Goal: Task Accomplishment & Management: Manage account settings

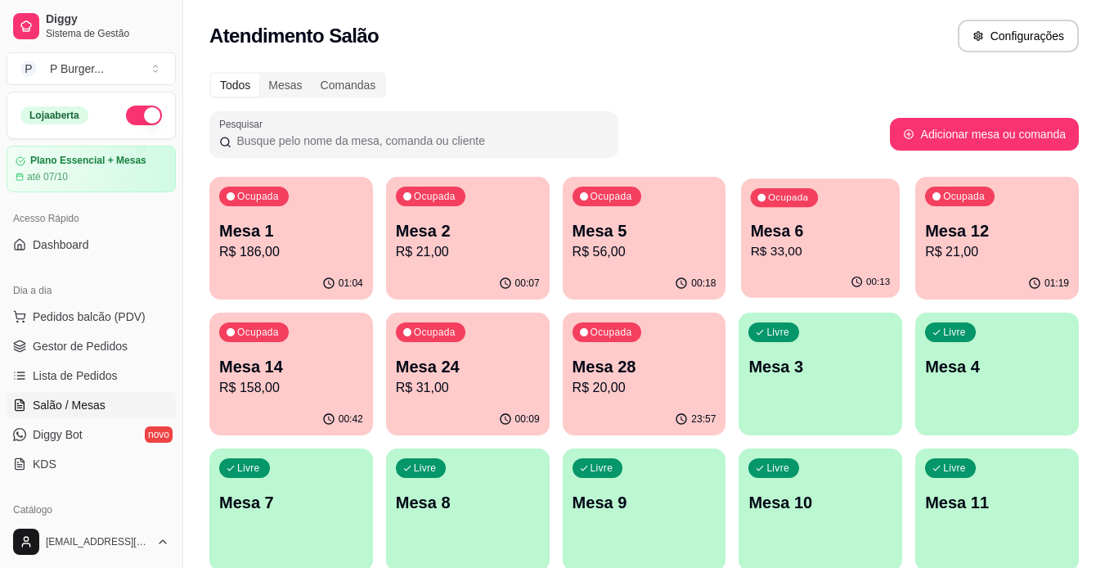
click at [819, 264] on div "Ocupada Mesa 6 R$ 33,00" at bounding box center [820, 222] width 159 height 88
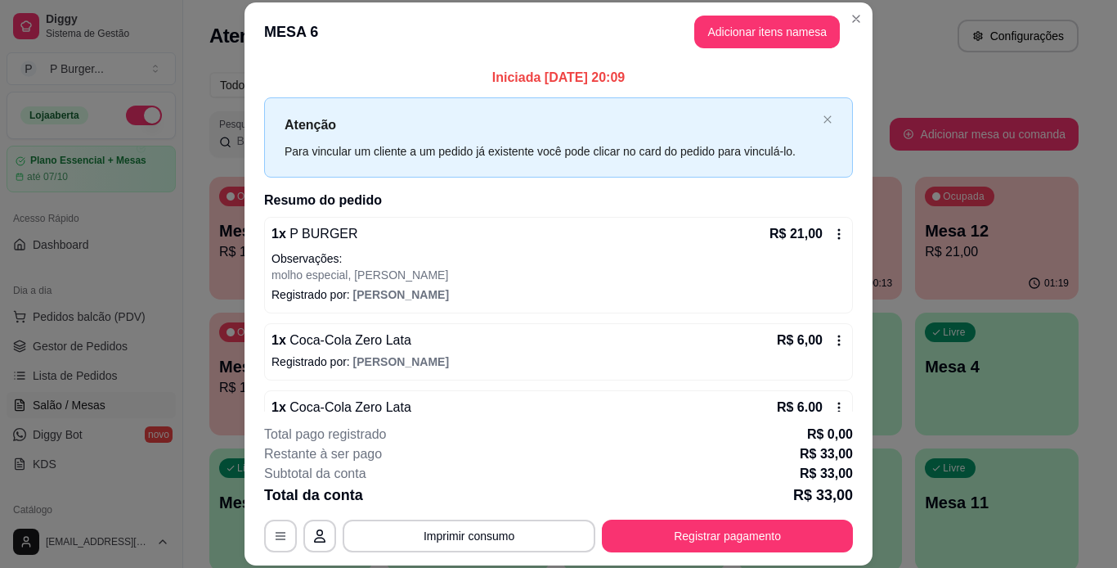
click at [838, 341] on icon at bounding box center [839, 339] width 2 height 11
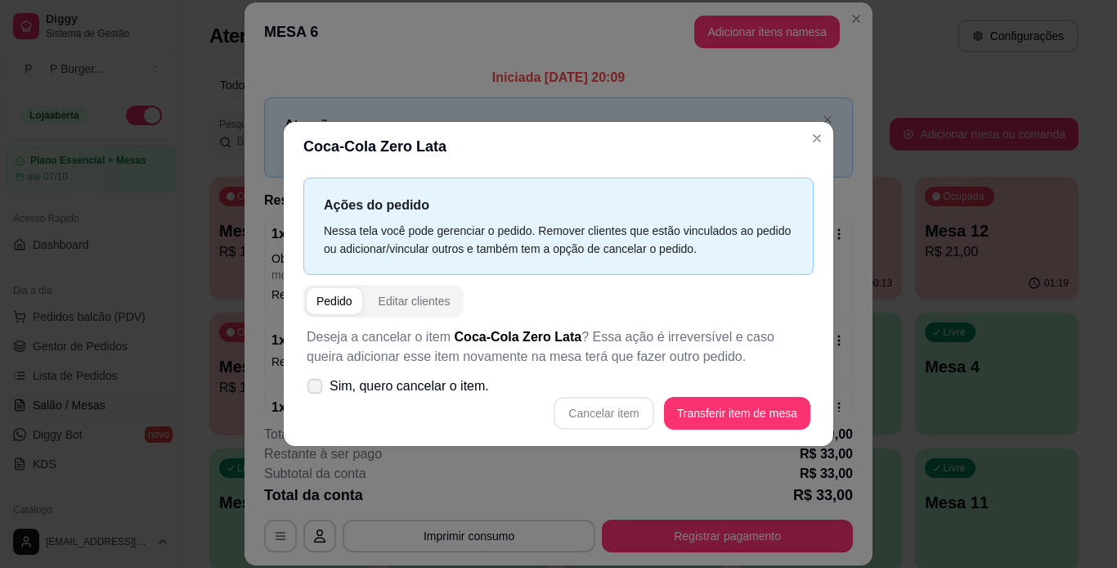
click at [316, 382] on icon at bounding box center [314, 385] width 12 height 9
click at [316, 389] on input "Sim, quero cancelar o item." at bounding box center [311, 394] width 11 height 11
checkbox input "true"
click at [608, 413] on button "Cancelar item" at bounding box center [603, 413] width 97 height 32
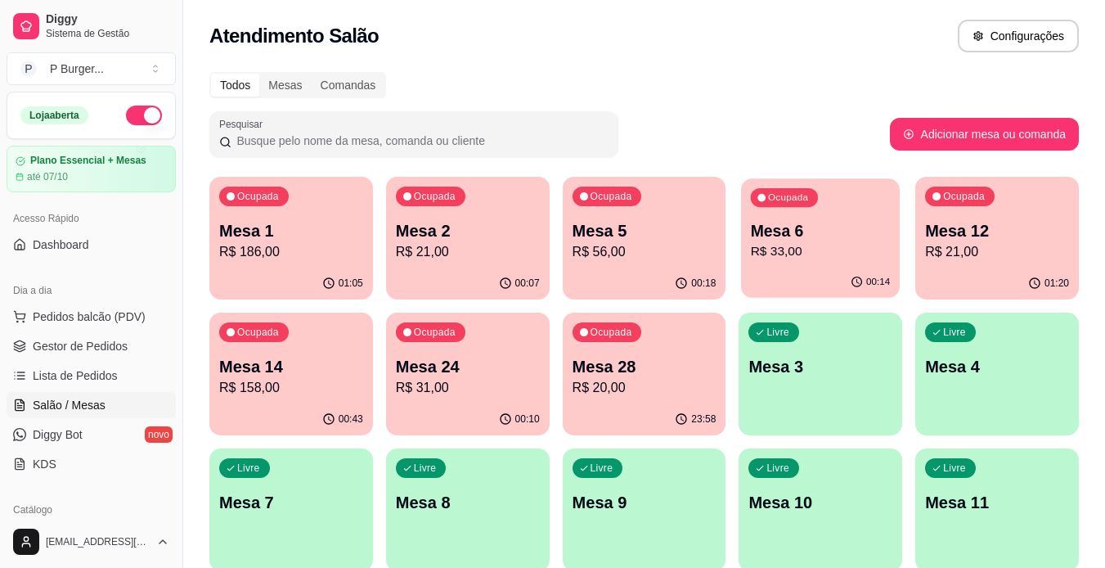
click at [754, 248] on p "R$ 33,00" at bounding box center [821, 251] width 140 height 19
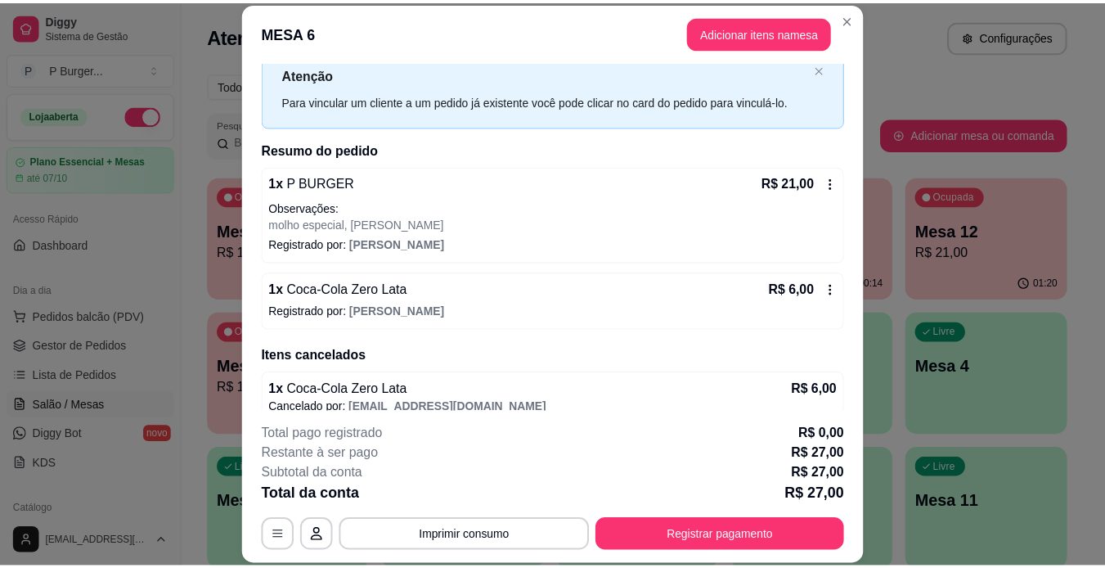
scroll to position [69, 0]
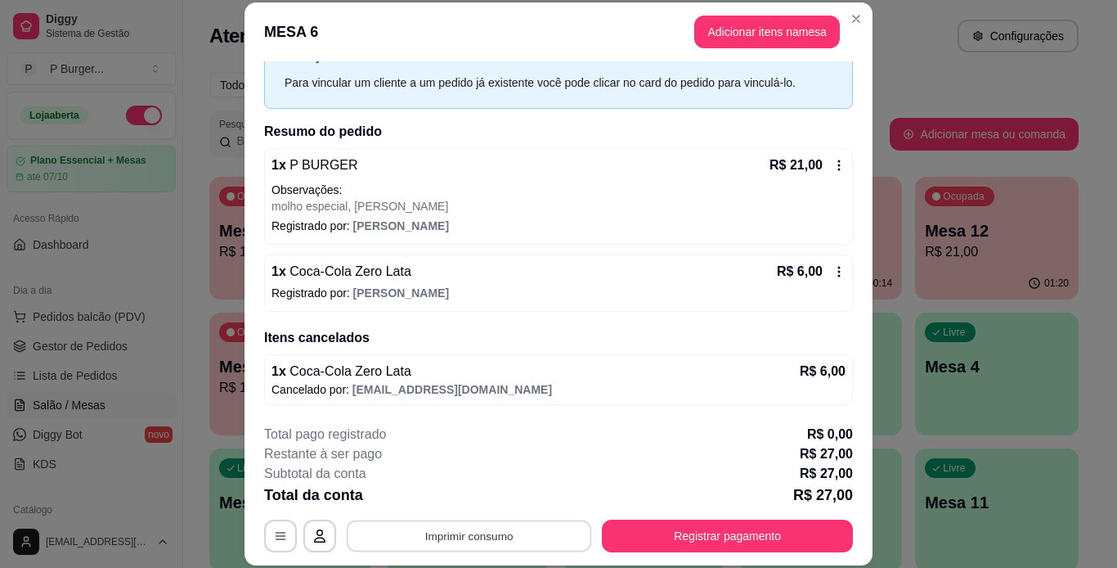
click at [496, 527] on button "Imprimir consumo" at bounding box center [469, 535] width 245 height 32
click at [487, 497] on button "IMPRESSORA" at bounding box center [468, 497] width 114 height 25
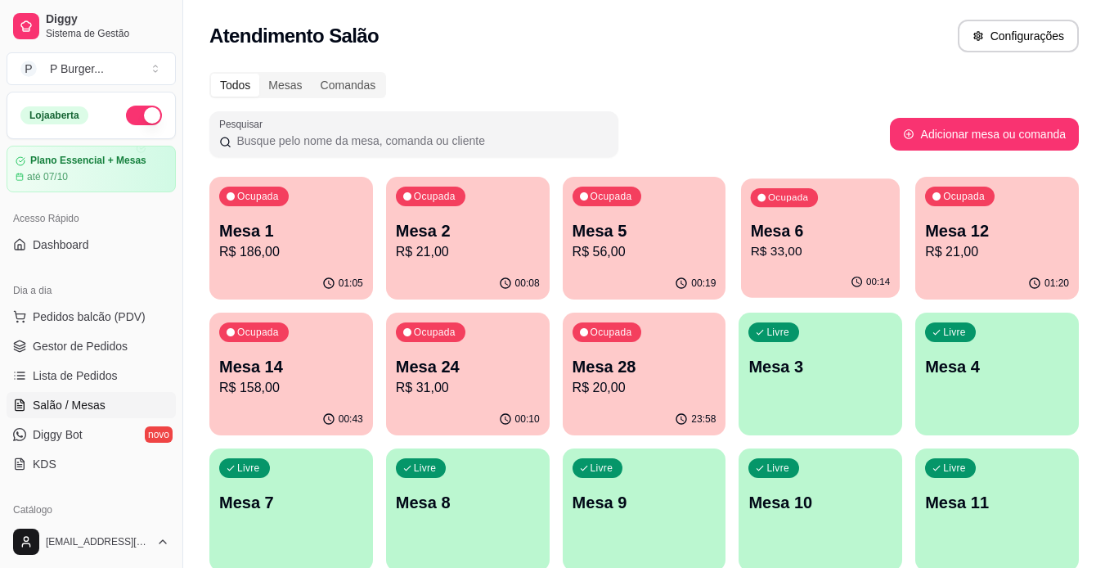
click at [823, 264] on div "Ocupada Mesa 6 R$ 33,00" at bounding box center [820, 222] width 159 height 88
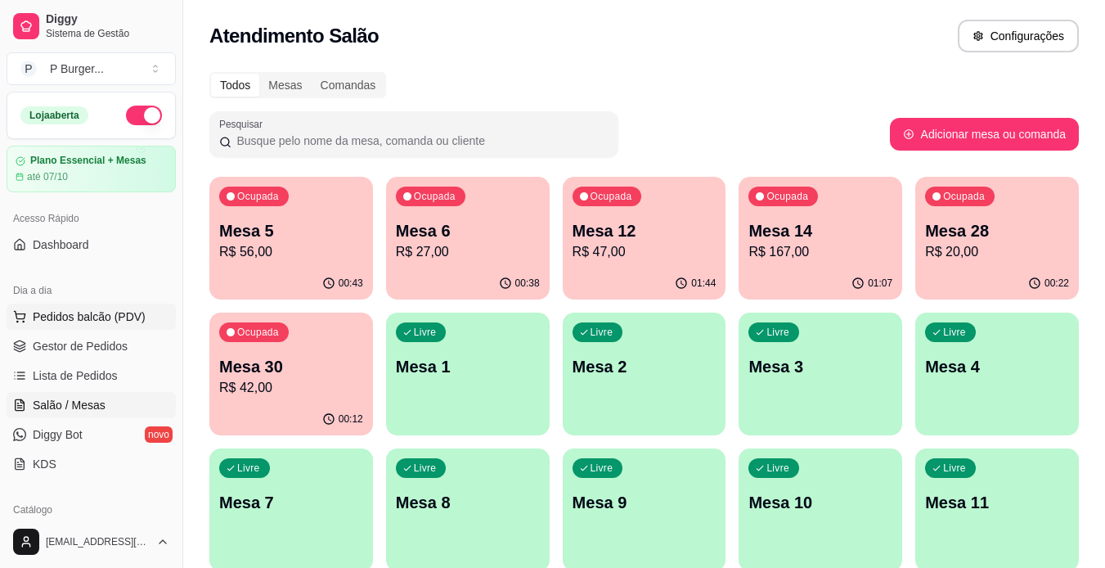
click at [67, 314] on span "Pedidos balcão (PDV)" at bounding box center [89, 316] width 113 height 16
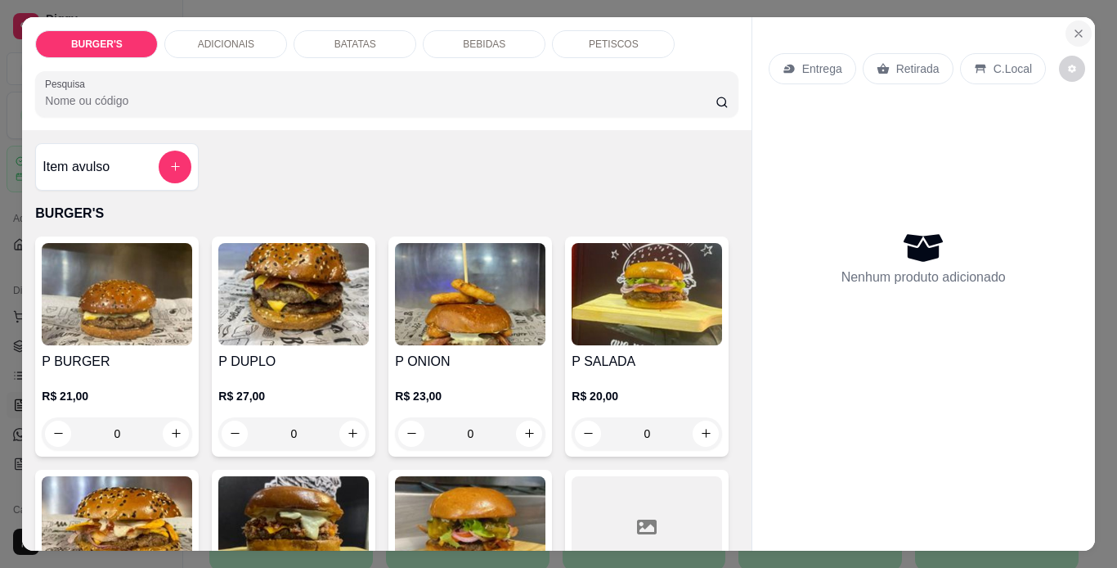
click at [1072, 27] on icon "Close" at bounding box center [1078, 33] width 13 height 13
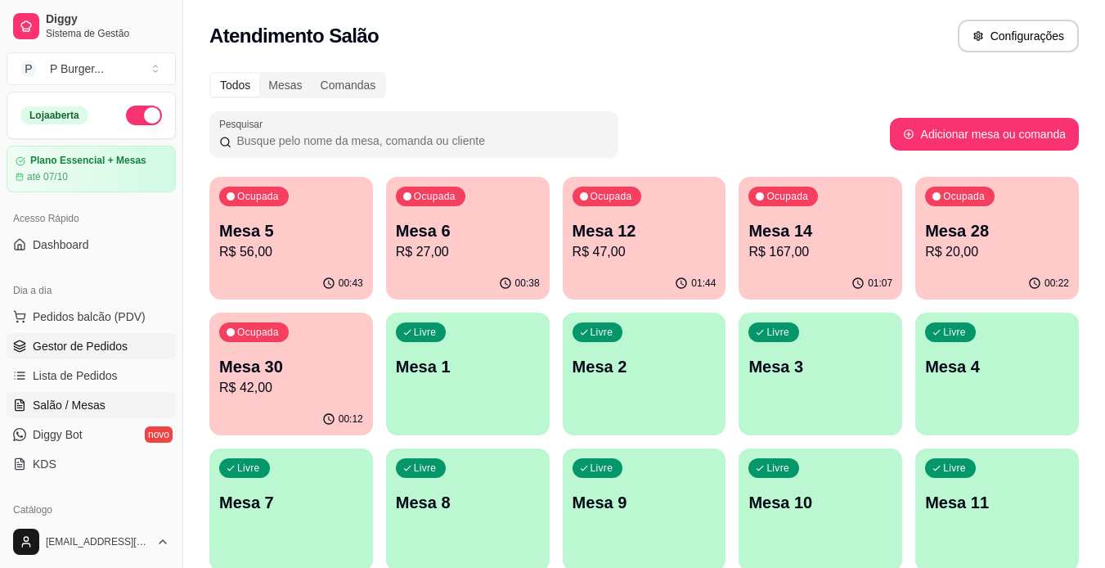
click at [91, 352] on span "Gestor de Pedidos" at bounding box center [80, 346] width 95 height 16
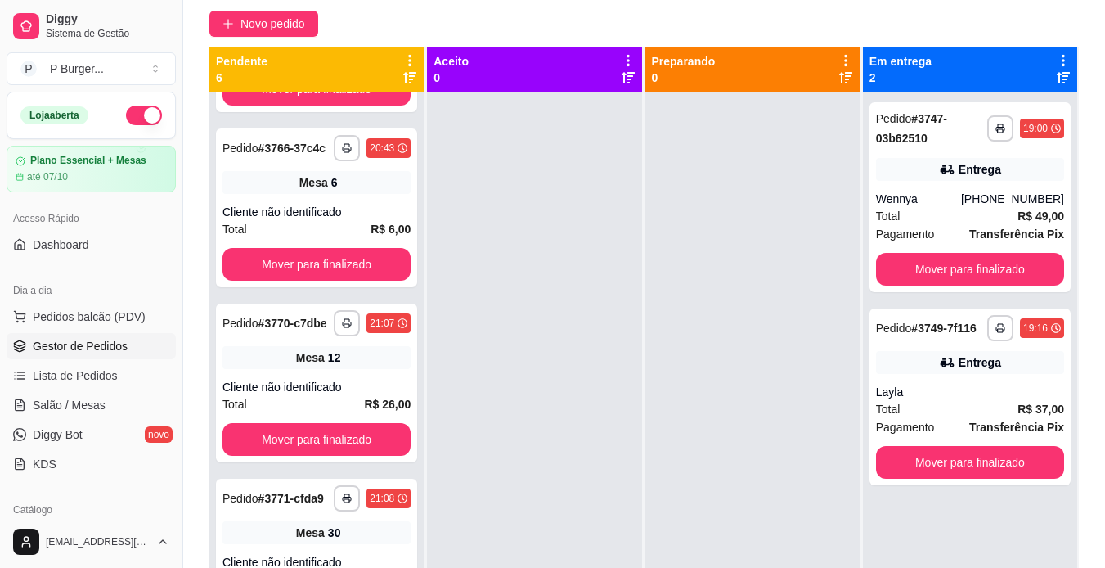
scroll to position [249, 0]
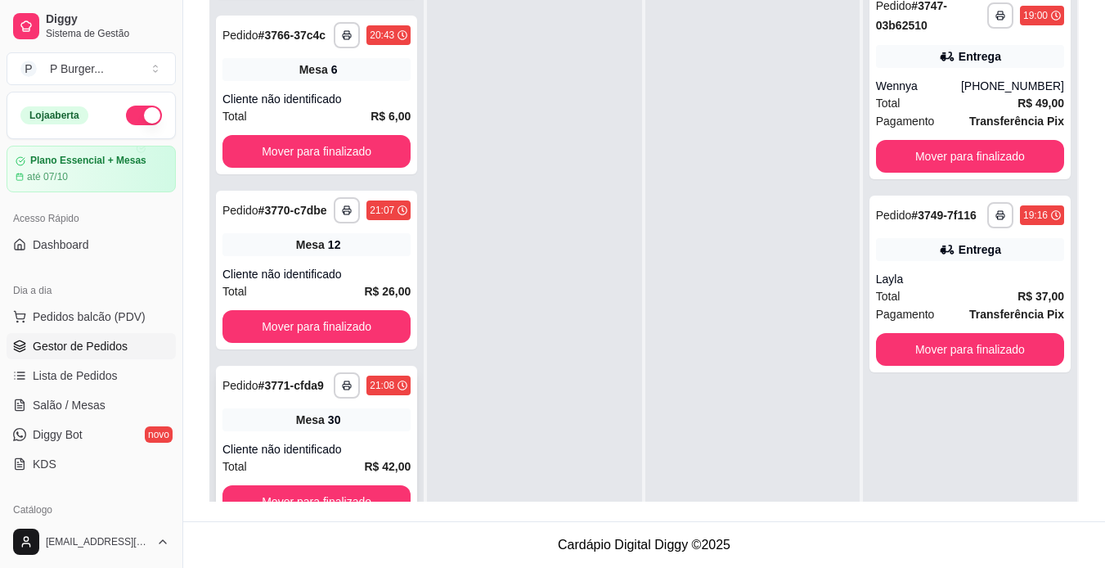
click at [363, 438] on div "**********" at bounding box center [316, 445] width 201 height 159
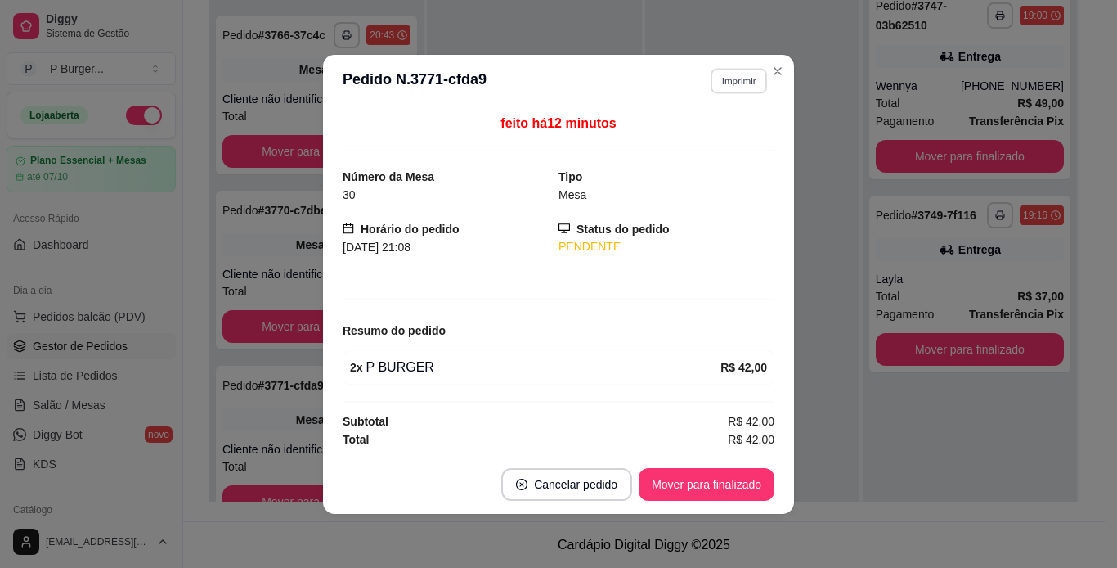
click at [718, 88] on button "Imprimir" at bounding box center [739, 80] width 56 height 25
click at [699, 140] on button "IMPRESSORA" at bounding box center [710, 137] width 114 height 25
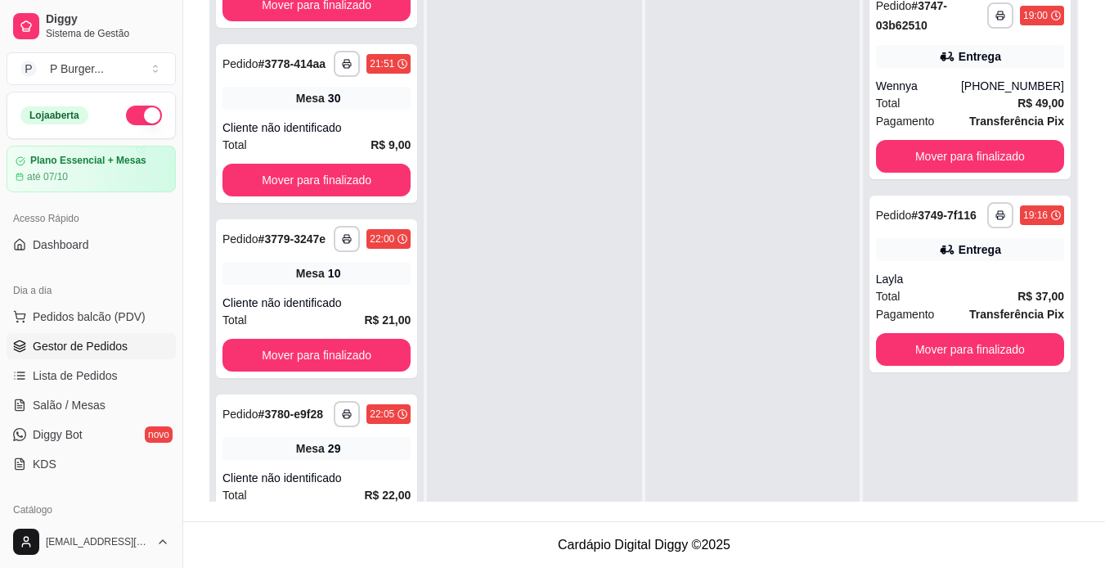
scroll to position [0, 0]
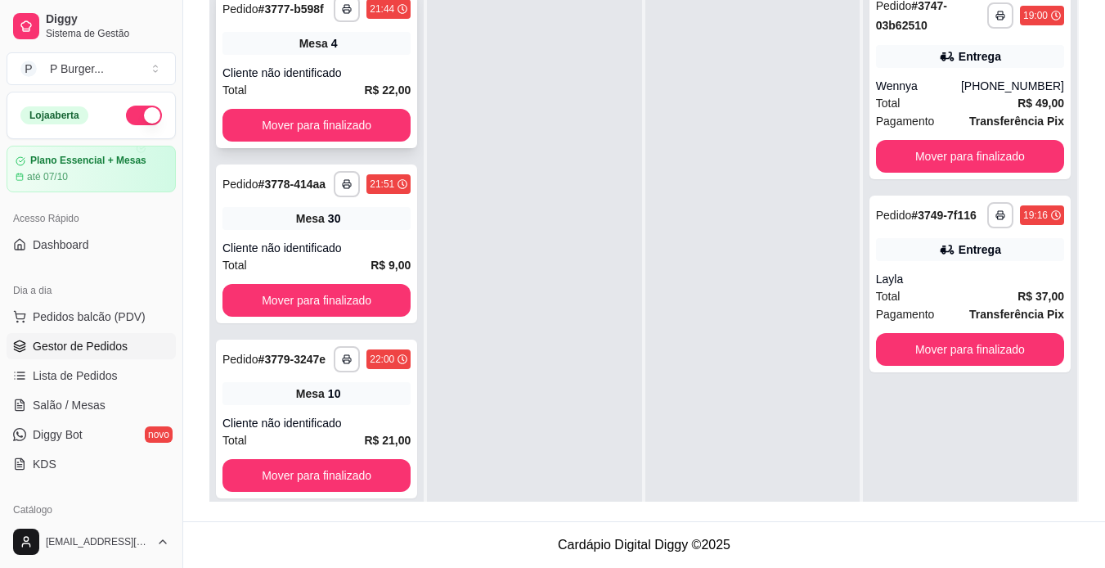
click at [394, 55] on div "Mesa 4" at bounding box center [316, 43] width 188 height 23
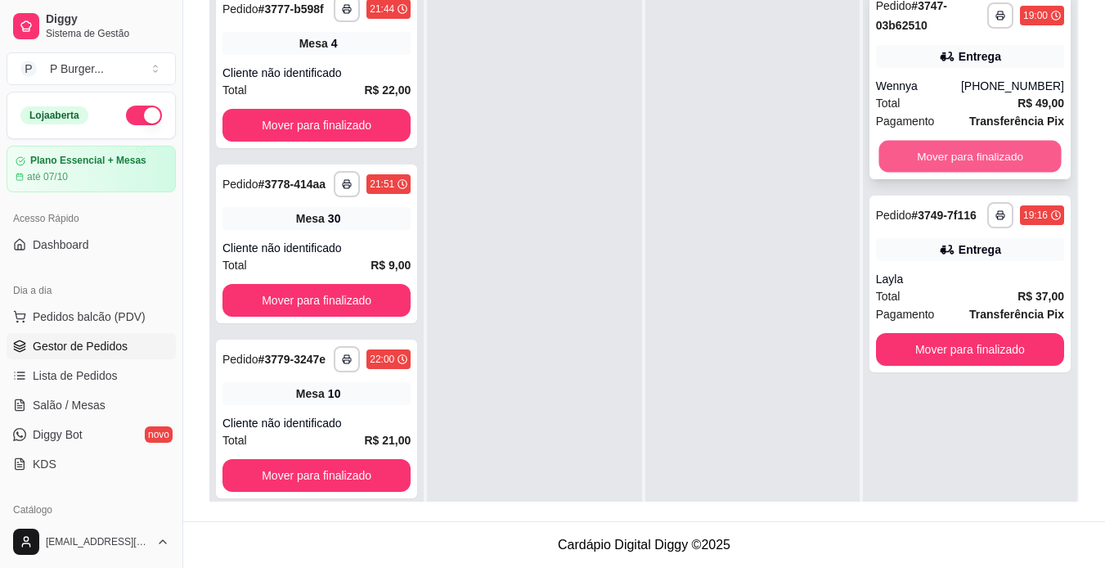
click at [923, 164] on button "Mover para finalizado" at bounding box center [969, 157] width 182 height 32
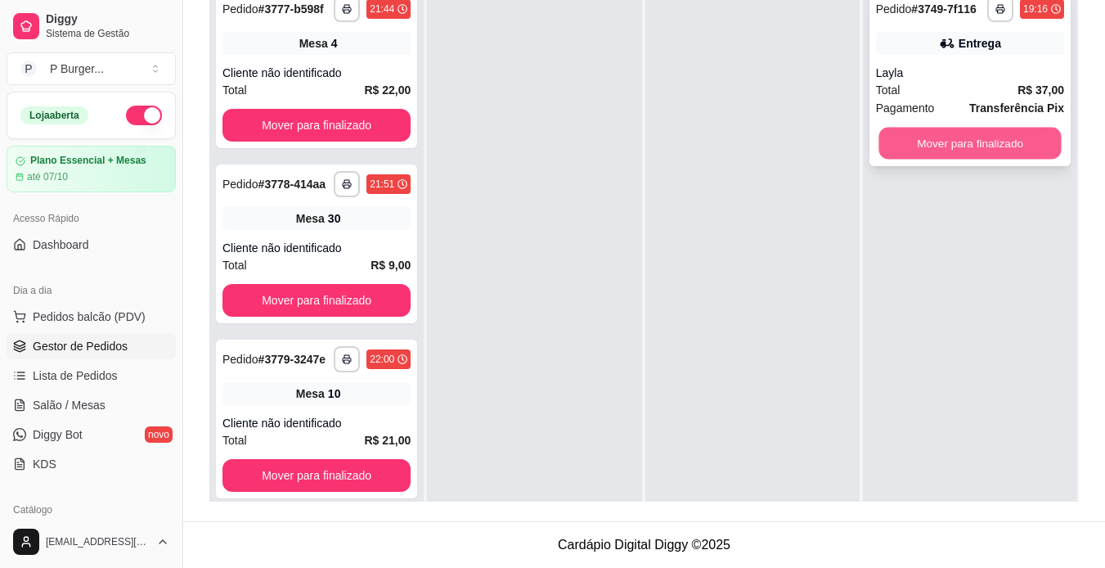
click at [922, 150] on button "Mover para finalizado" at bounding box center [969, 144] width 182 height 32
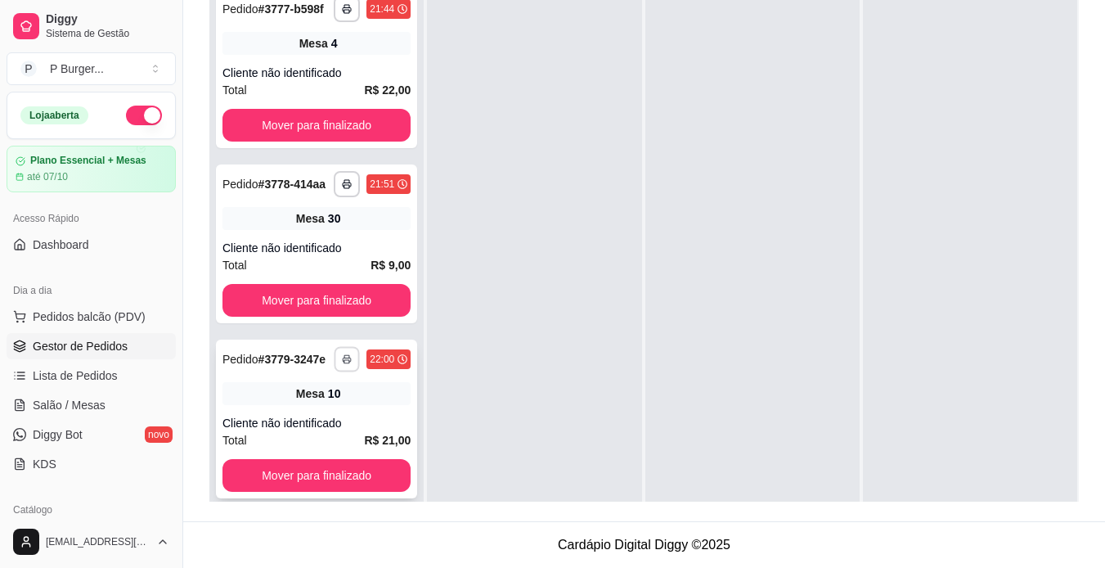
click at [344, 363] on rect "button" at bounding box center [346, 361] width 5 height 3
click at [299, 456] on button "IMPRESSORA" at bounding box center [288, 448] width 114 height 25
click at [316, 369] on div "Pedido # 3780-e9f28" at bounding box center [272, 359] width 101 height 20
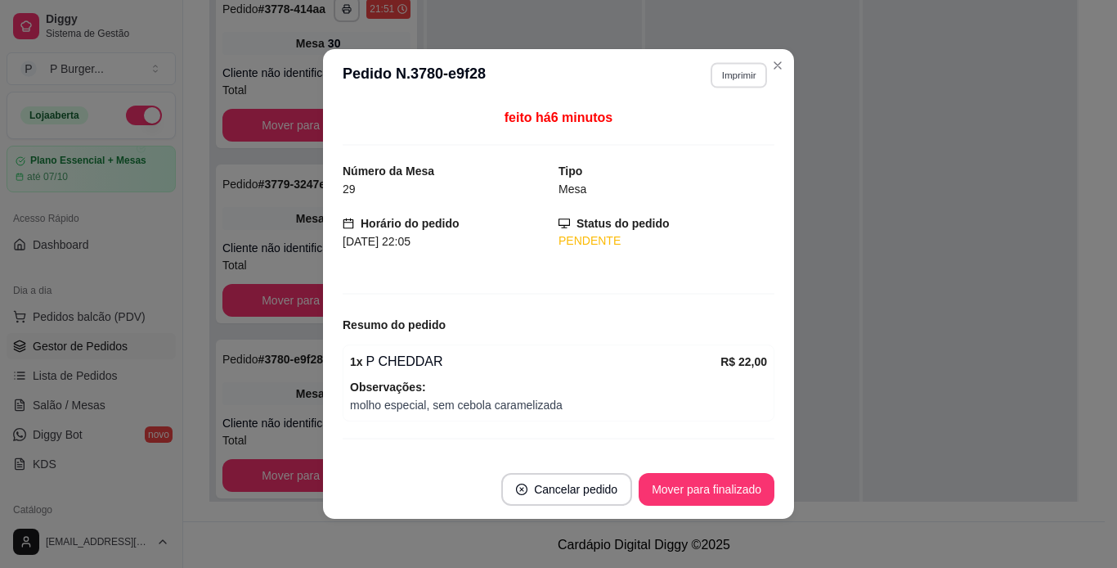
click at [728, 74] on button "Imprimir" at bounding box center [739, 74] width 56 height 25
click at [673, 137] on button "IMPRESSORA" at bounding box center [703, 131] width 114 height 25
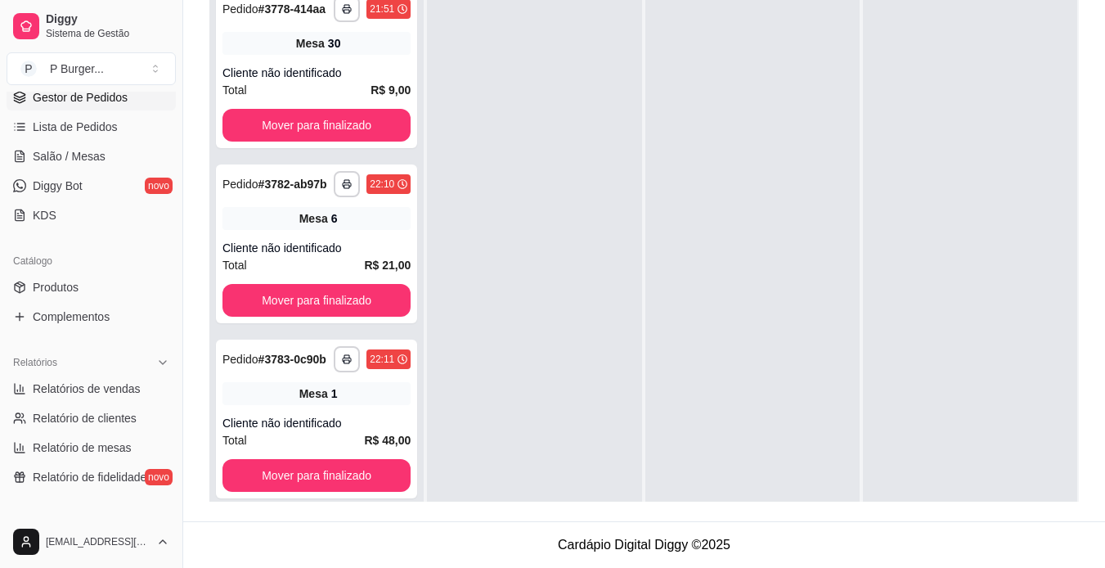
scroll to position [255, 0]
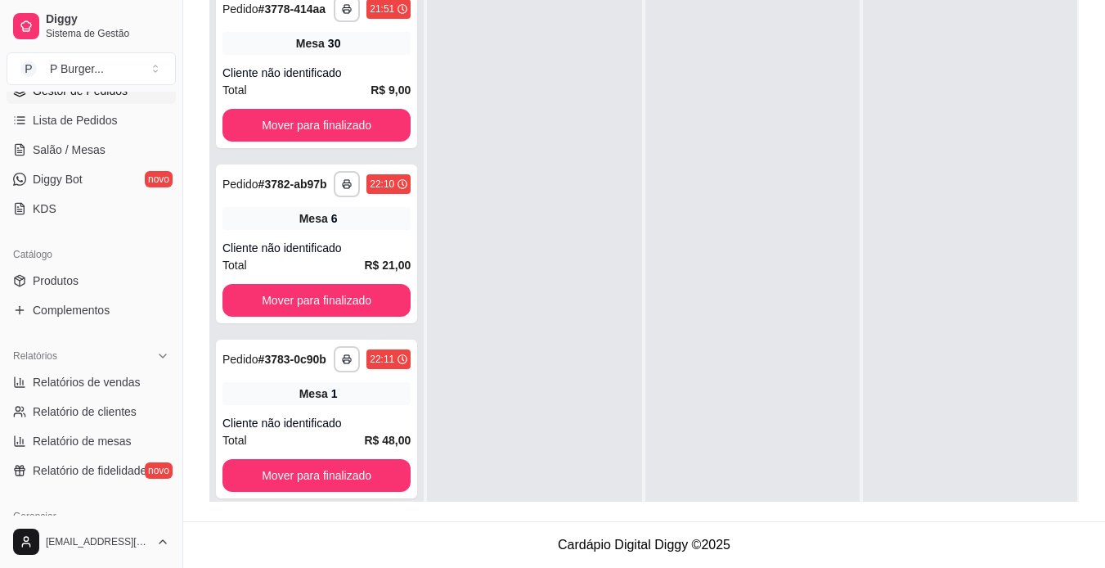
drag, startPoint x: 177, startPoint y: 310, endPoint x: 175, endPoint y: 295, distance: 14.8
click at [175, 295] on div "Diggy Sistema de Gestão P P Burger ... Loja aberta Plano Essencial + Mesas até …" at bounding box center [91, 284] width 182 height 568
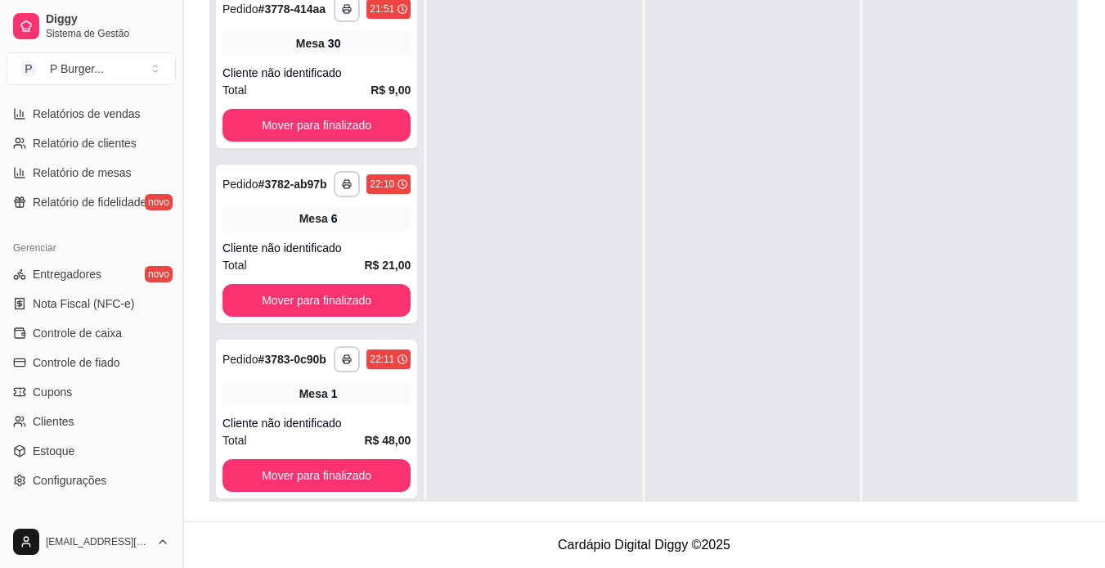
scroll to position [527, 0]
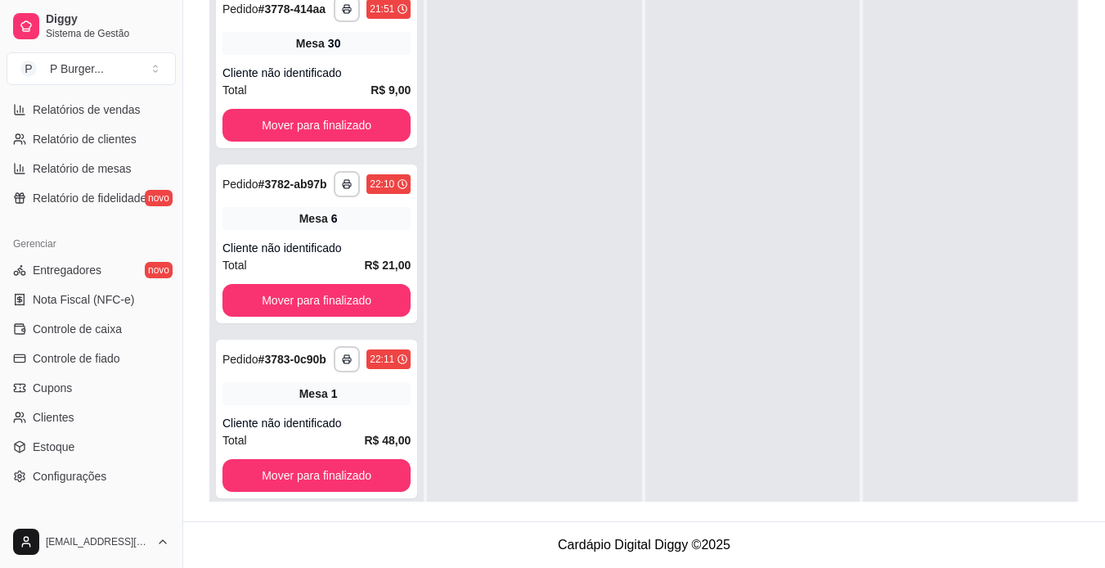
click at [96, 461] on ul "Entregadores novo Nota Fiscal (NFC-e) Controle de caixa Controle de fiado Cupon…" at bounding box center [91, 373] width 169 height 232
click at [103, 446] on link "Estoque" at bounding box center [91, 446] width 169 height 26
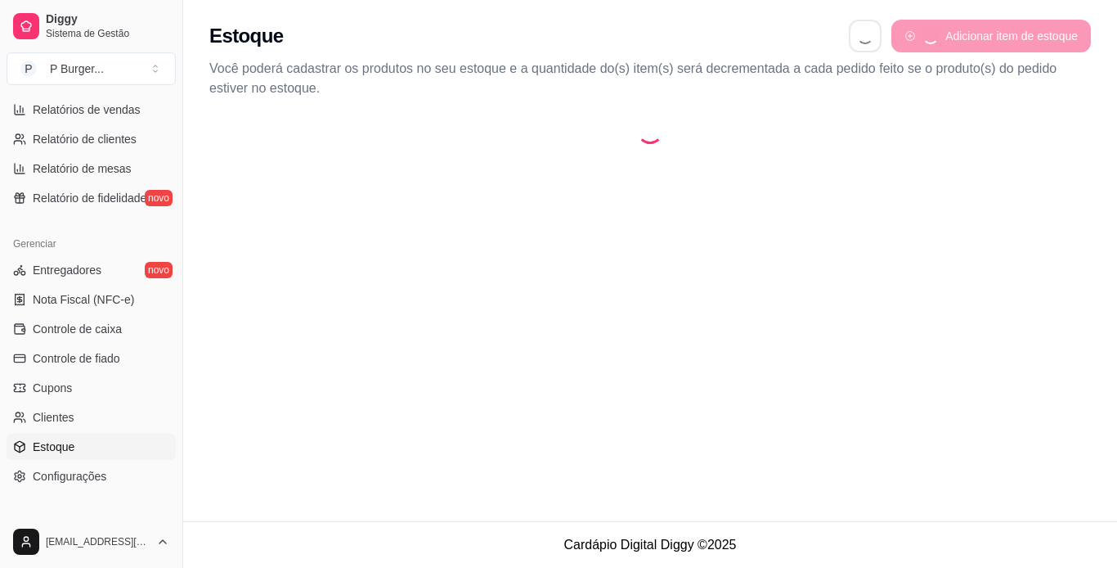
select select "QUANTITY_ORDER"
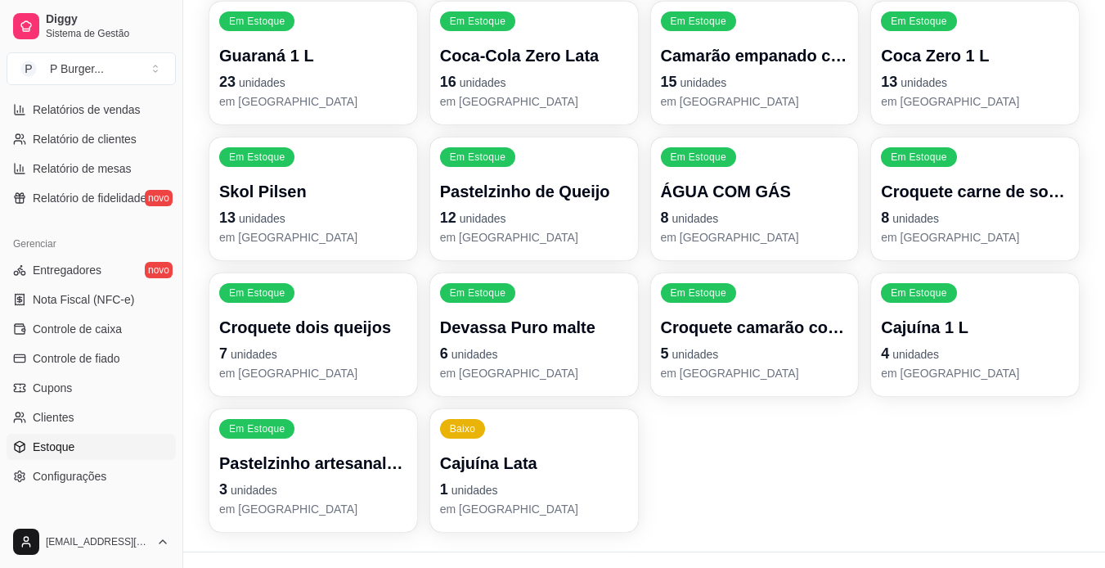
scroll to position [688, 0]
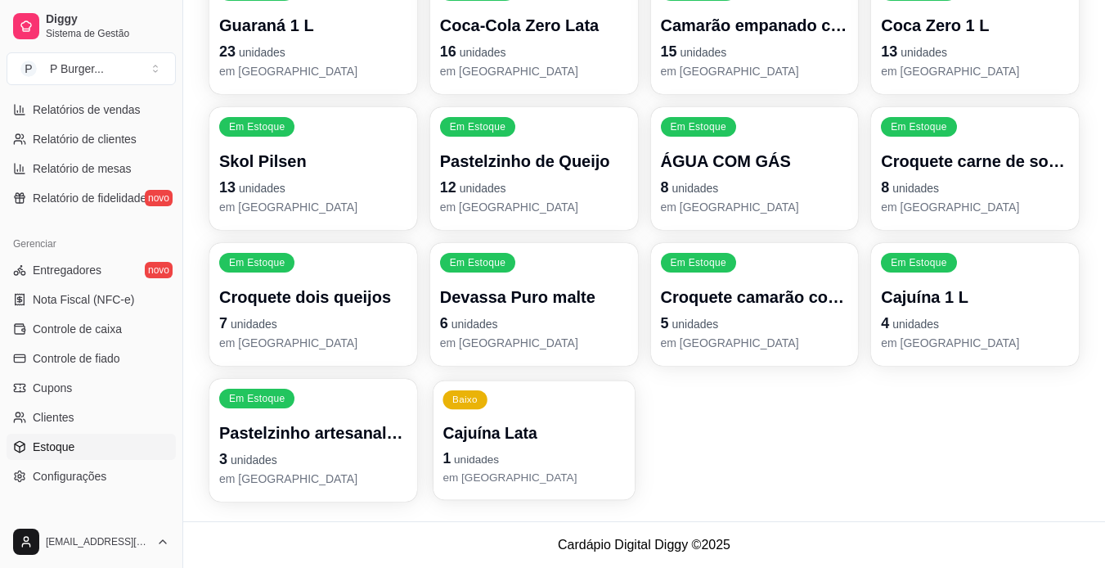
click at [553, 446] on div "Cajuína Lata 1 unidades em [GEOGRAPHIC_DATA]" at bounding box center [533, 454] width 182 height 64
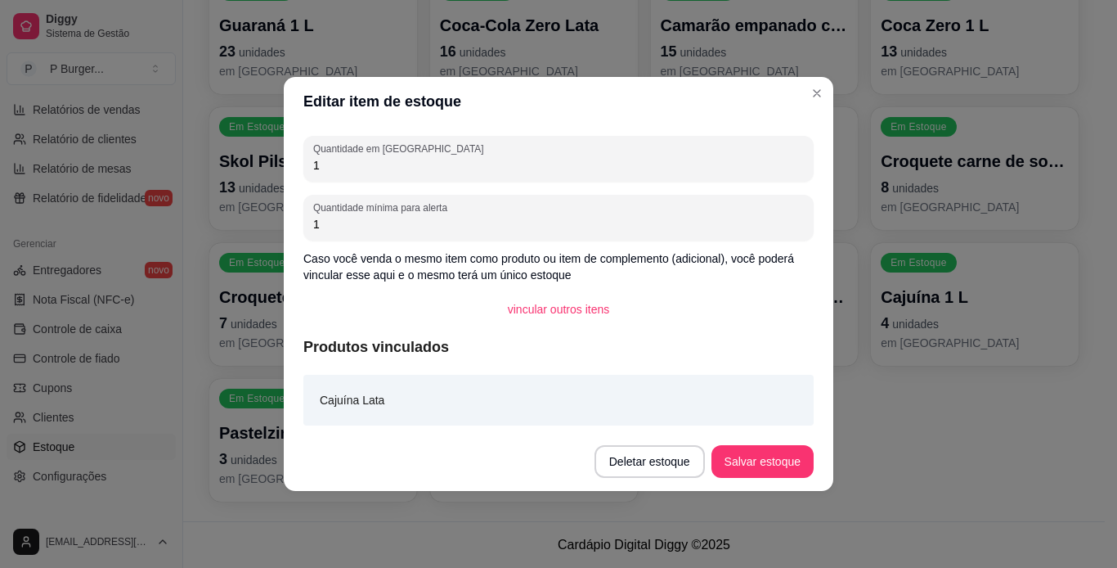
click at [467, 163] on input "1" at bounding box center [558, 165] width 491 height 16
type input "100"
click at [748, 460] on button "Salvar estoque" at bounding box center [762, 462] width 100 height 32
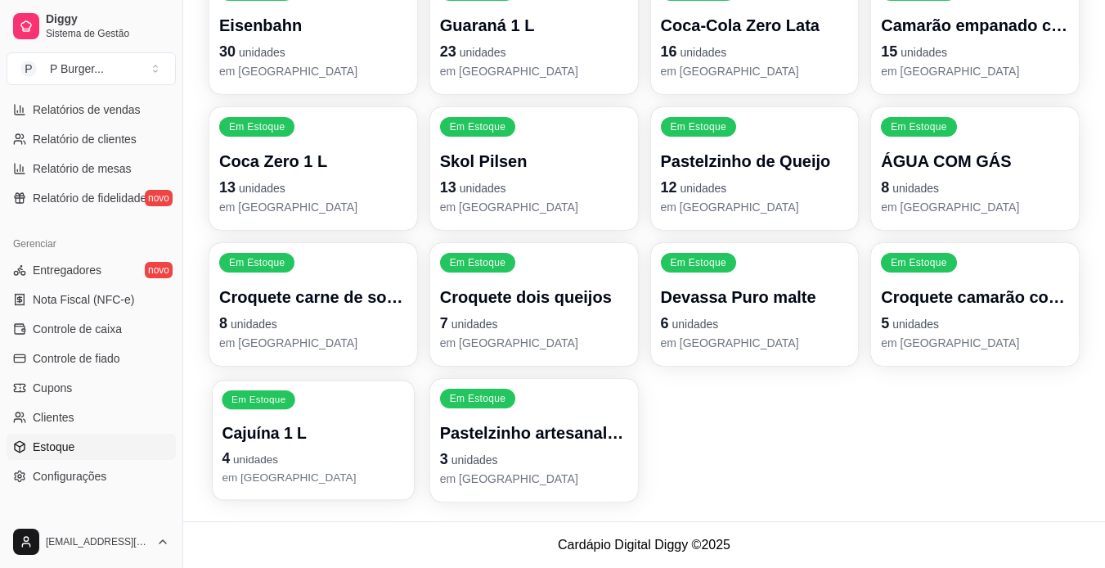
click at [331, 429] on p "Cajuína 1 L" at bounding box center [313, 433] width 182 height 22
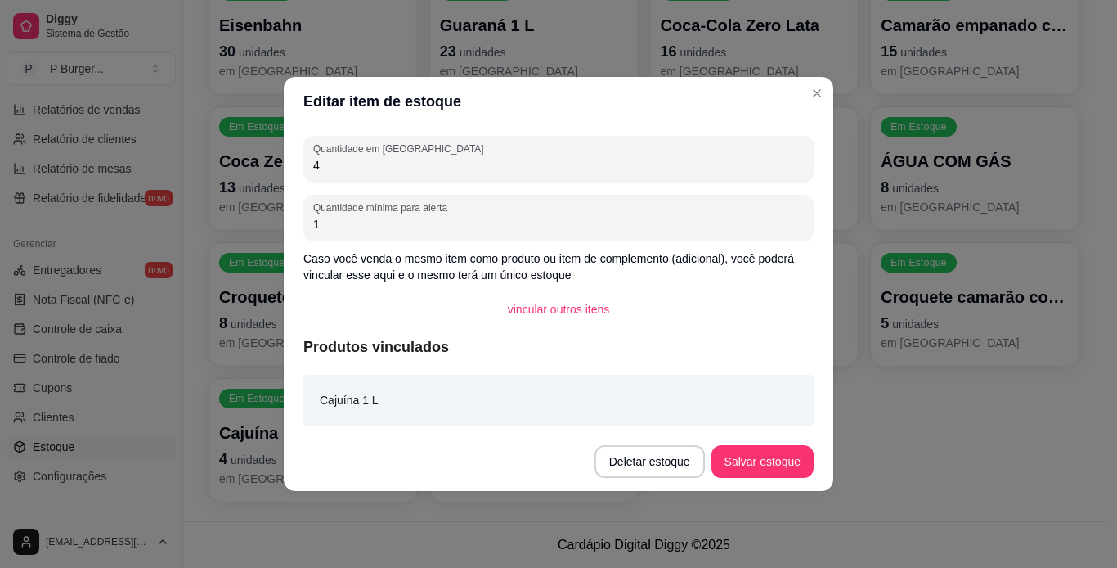
click at [448, 164] on input "4" at bounding box center [558, 165] width 491 height 16
type input "100"
click at [739, 458] on button "Salvar estoque" at bounding box center [762, 462] width 100 height 32
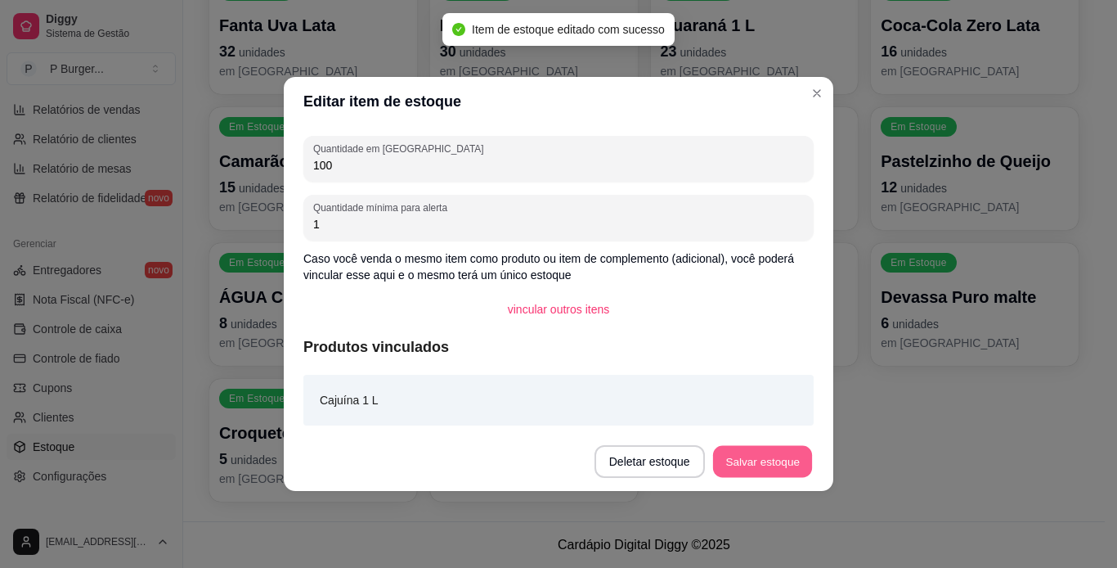
click at [739, 458] on button "Salvar estoque" at bounding box center [762, 462] width 100 height 32
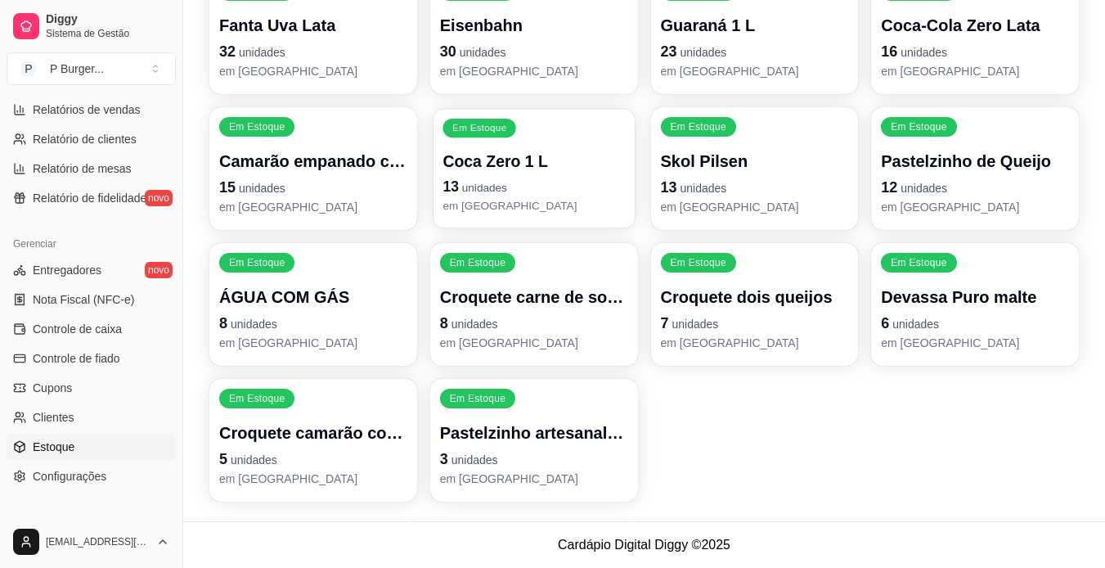
click at [524, 161] on p "Coca Zero 1 L" at bounding box center [533, 161] width 182 height 22
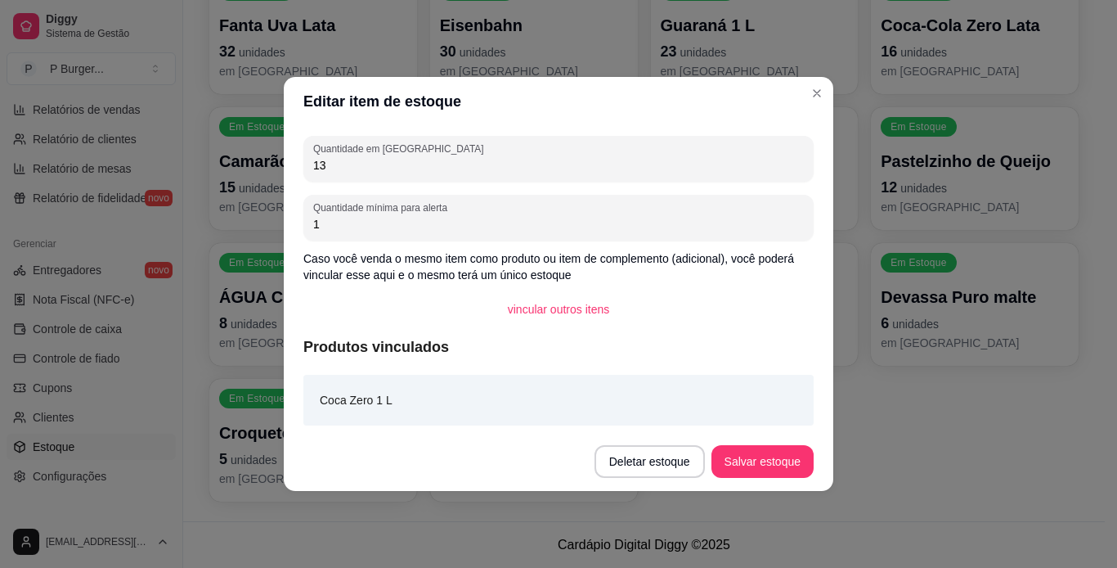
click at [524, 161] on input "13" at bounding box center [558, 165] width 491 height 16
type input "100"
click at [775, 455] on button "Salvar estoque" at bounding box center [762, 462] width 100 height 32
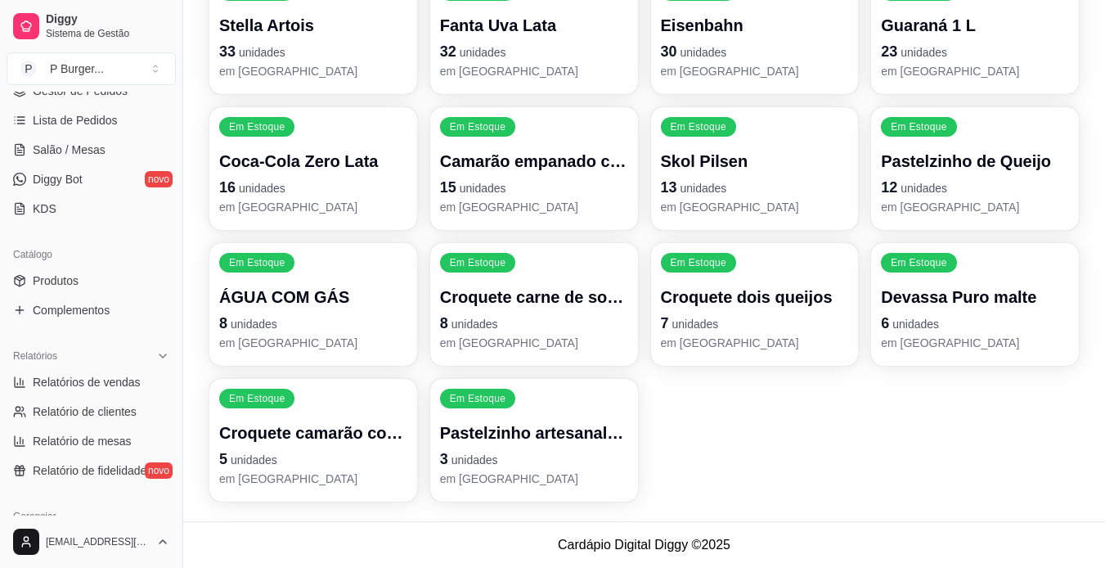
scroll to position [0, 0]
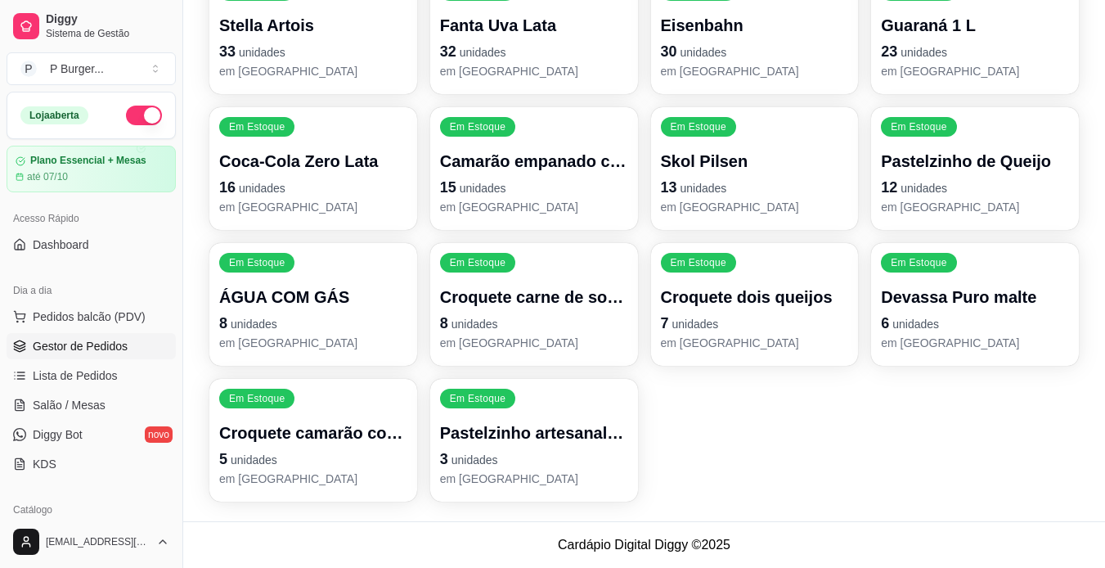
click at [77, 337] on link "Gestor de Pedidos" at bounding box center [91, 346] width 169 height 26
